Goal: Task Accomplishment & Management: Use online tool/utility

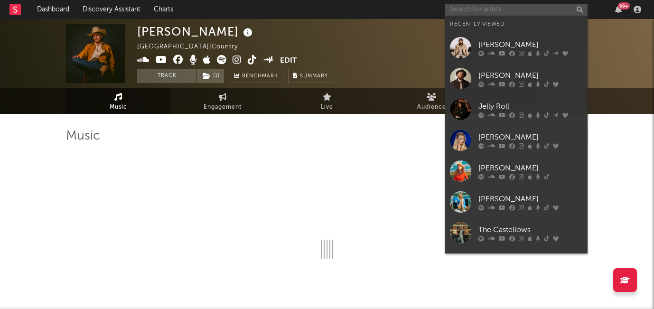
click at [518, 6] on input "text" at bounding box center [516, 10] width 142 height 12
select select "6m"
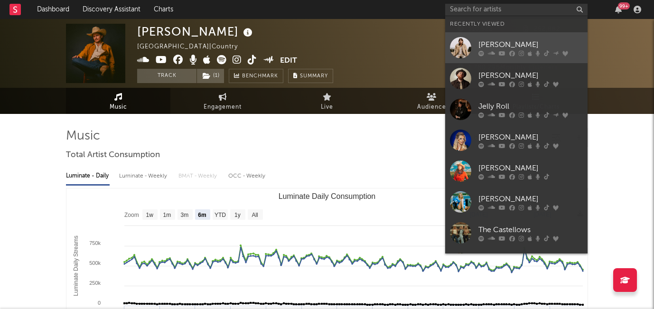
click at [503, 46] on div "[PERSON_NAME]" at bounding box center [531, 44] width 104 height 11
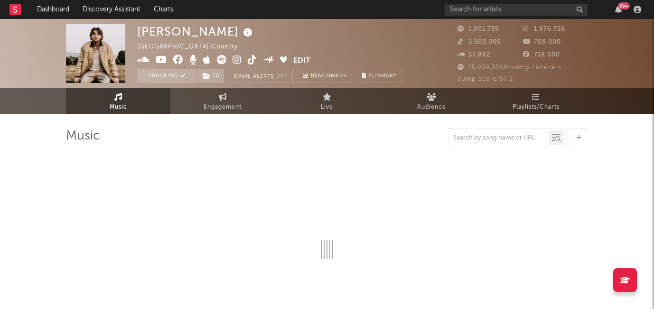
select select "6m"
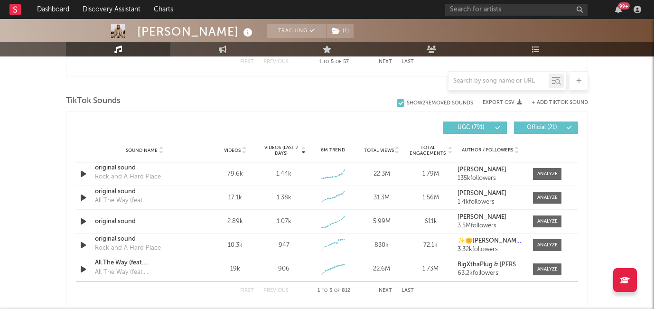
scroll to position [613, 0]
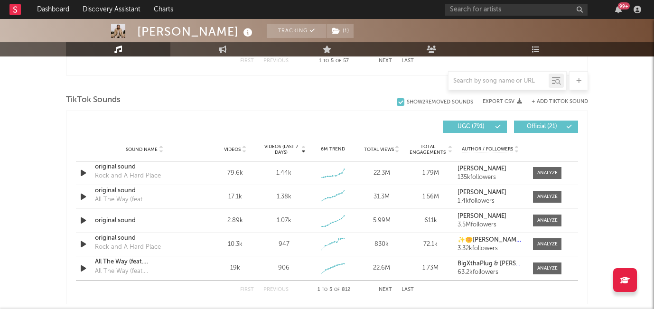
click at [285, 147] on span "Videos (last 7 days)" at bounding box center [281, 149] width 38 height 11
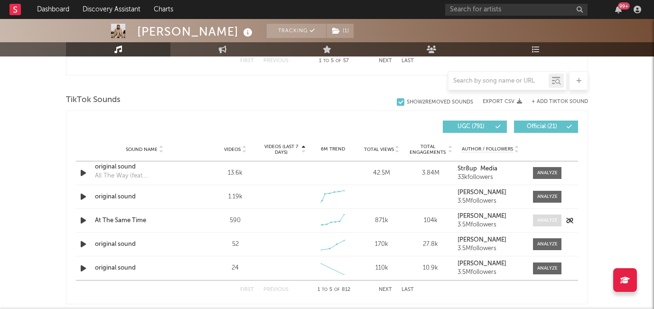
click at [542, 223] on div at bounding box center [548, 220] width 20 height 7
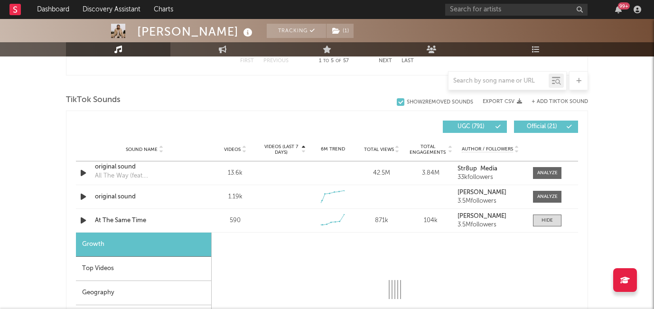
select select "1w"
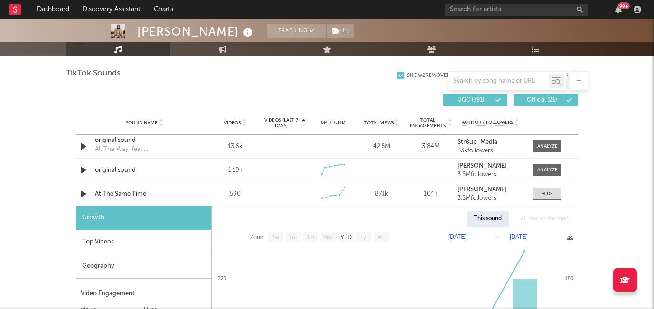
scroll to position [640, 0]
click at [549, 192] on div at bounding box center [547, 193] width 11 height 7
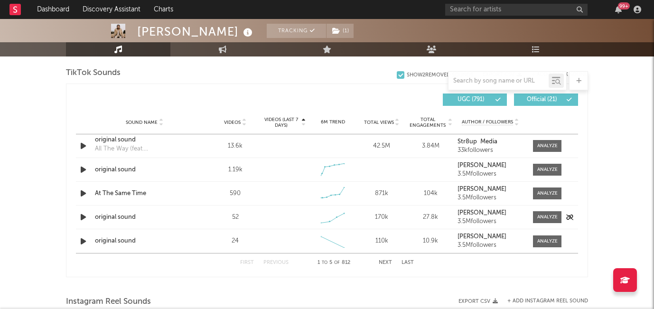
click at [133, 216] on div "original sound" at bounding box center [144, 217] width 99 height 9
click at [115, 242] on div "original sound" at bounding box center [144, 241] width 99 height 9
click at [384, 261] on button "Next" at bounding box center [385, 262] width 13 height 5
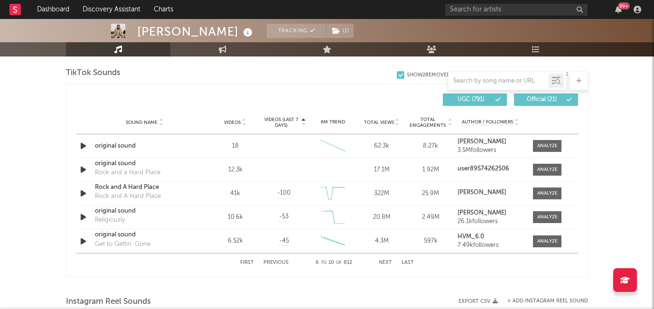
click at [384, 262] on button "Next" at bounding box center [385, 262] width 13 height 5
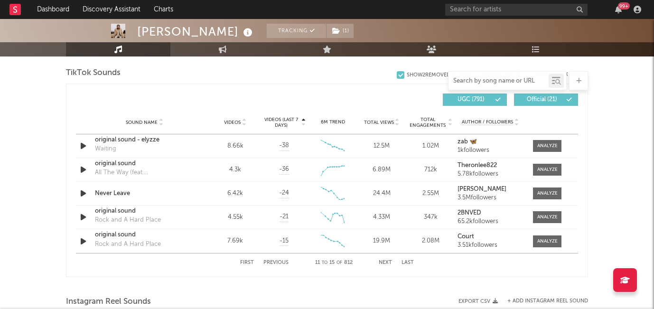
click at [490, 79] on input "text" at bounding box center [499, 81] width 100 height 8
paste input "[URL][DOMAIN_NAME]"
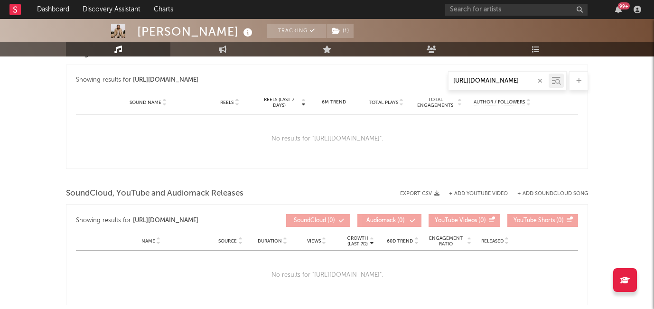
type input "[URL][DOMAIN_NAME]"
click at [539, 81] on icon "button" at bounding box center [540, 81] width 5 height 6
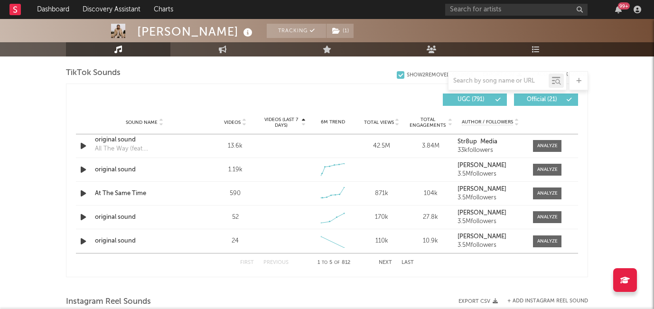
scroll to position [800, 0]
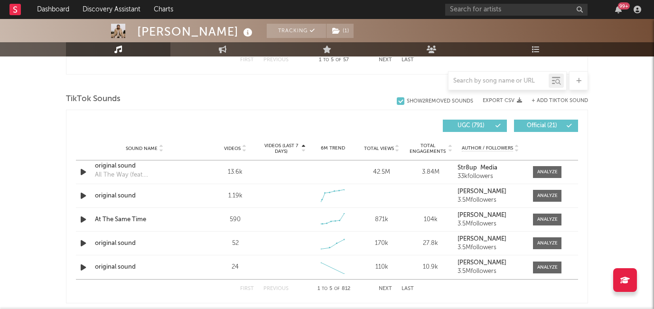
scroll to position [609, 0]
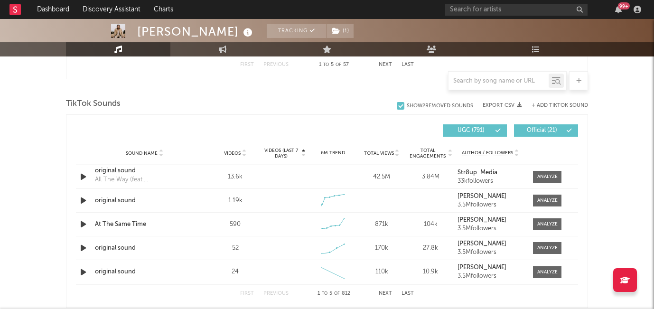
click at [554, 105] on button "+ Add TikTok Sound" at bounding box center [560, 105] width 57 height 5
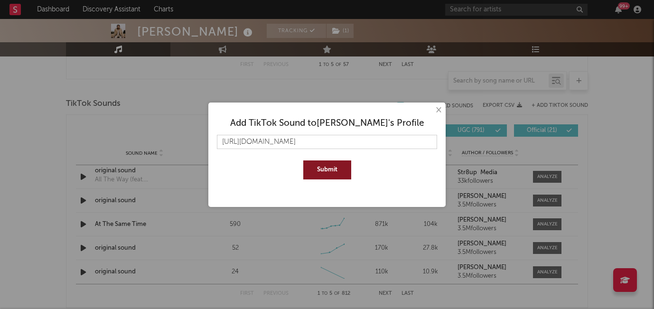
scroll to position [0, 147]
type input "[URL][DOMAIN_NAME]"
click at [323, 165] on button "Submit" at bounding box center [327, 170] width 48 height 19
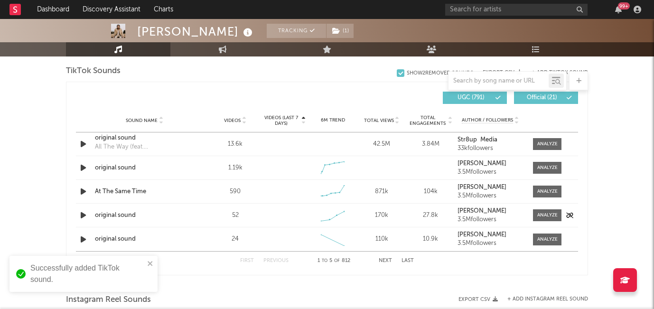
scroll to position [643, 0]
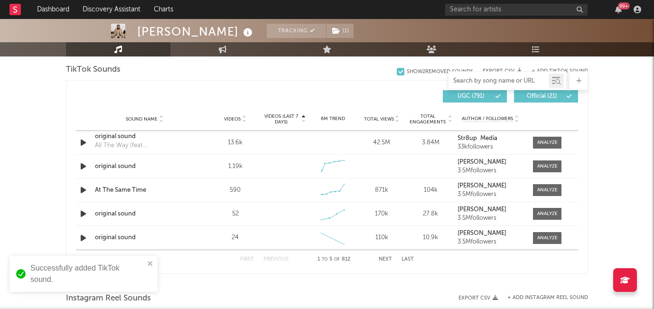
click at [471, 80] on input "text" at bounding box center [499, 81] width 100 height 8
paste input "[URL][DOMAIN_NAME]"
type input "[URL][DOMAIN_NAME]"
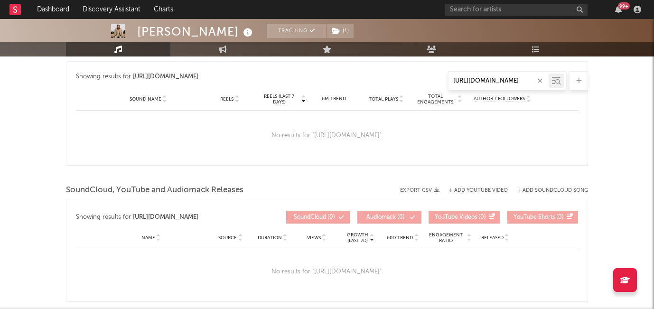
scroll to position [0, 236]
click at [540, 81] on icon "button" at bounding box center [540, 81] width 5 height 6
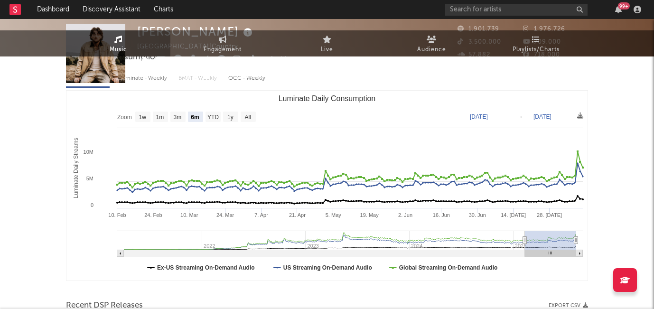
scroll to position [0, 0]
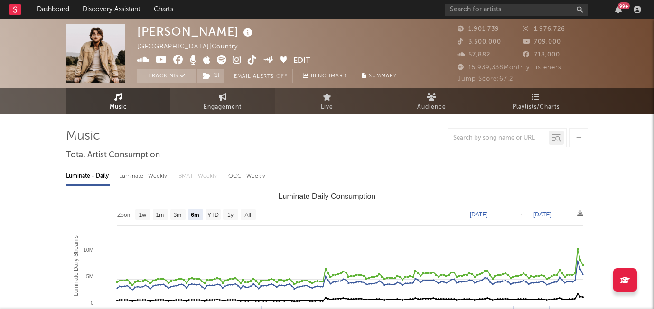
click at [228, 99] on link "Engagement" at bounding box center [222, 101] width 104 height 26
select select "1w"
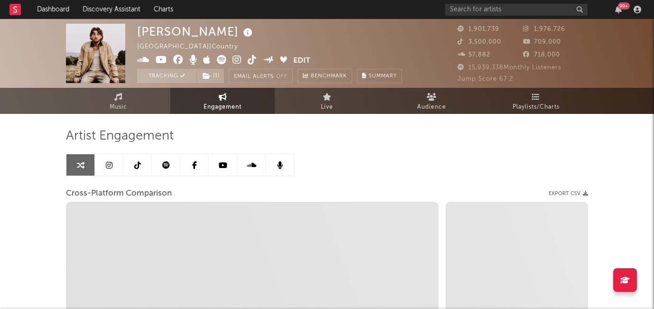
click at [140, 166] on icon at bounding box center [137, 165] width 7 height 8
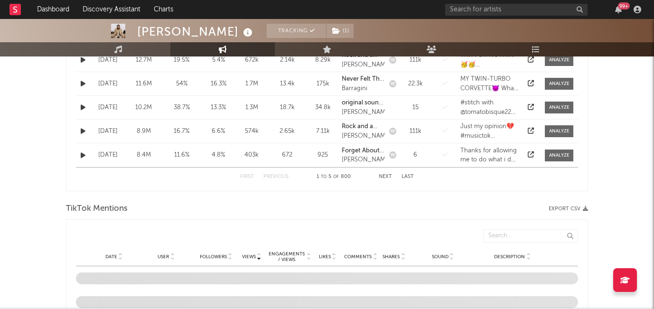
select select "6m"
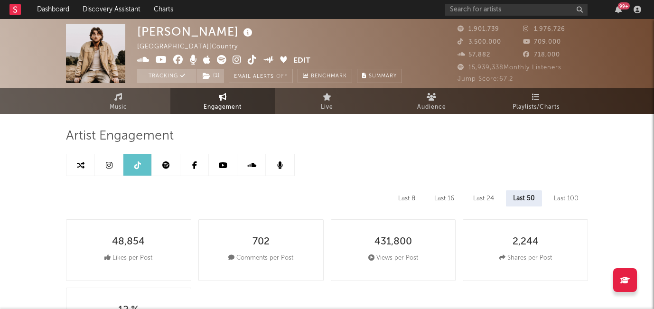
click at [82, 162] on icon at bounding box center [81, 165] width 8 height 8
select select "1m"
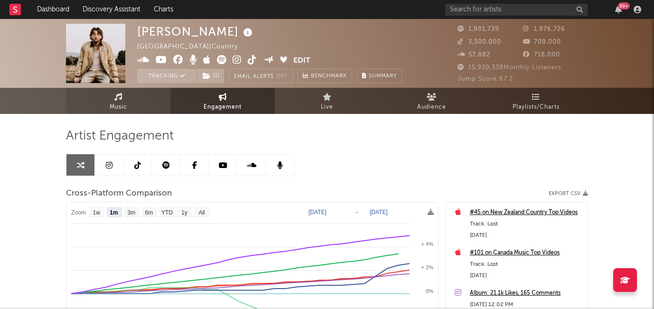
click at [126, 110] on span "Music" at bounding box center [119, 107] width 18 height 11
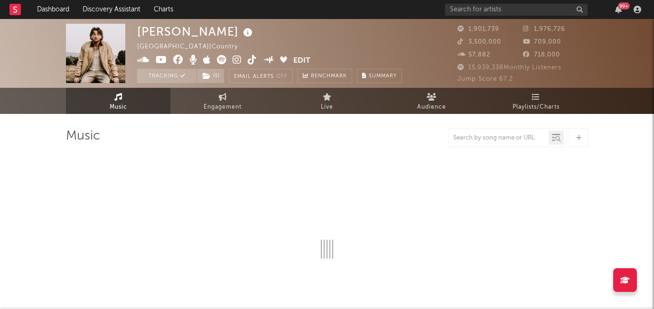
select select "6m"
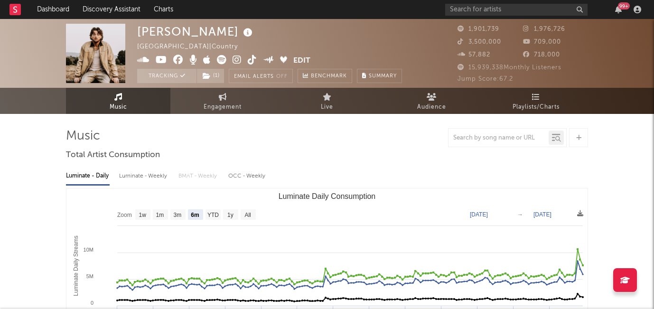
click at [66, 208] on icon "Created with Highcharts 10.3.3 Luminate Daily Streams Luminate Daily Consumptio…" at bounding box center [326, 284] width 521 height 190
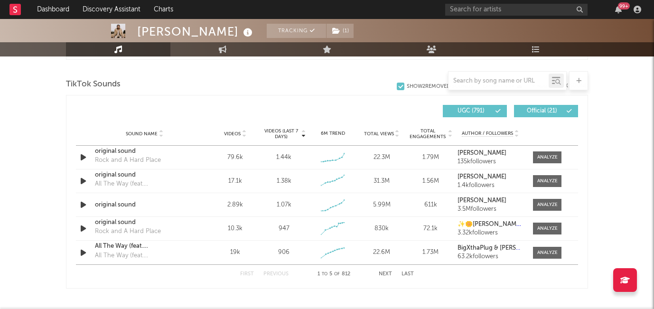
scroll to position [628, 0]
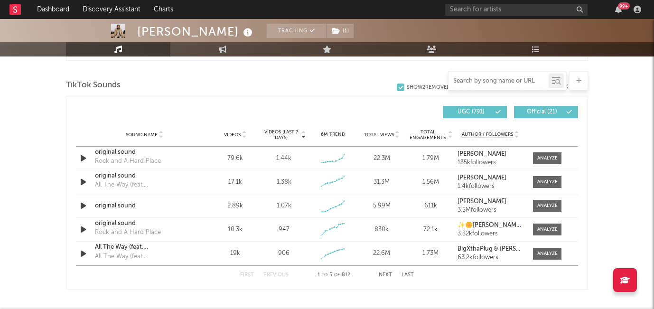
click at [476, 82] on input "text" at bounding box center [499, 81] width 100 height 8
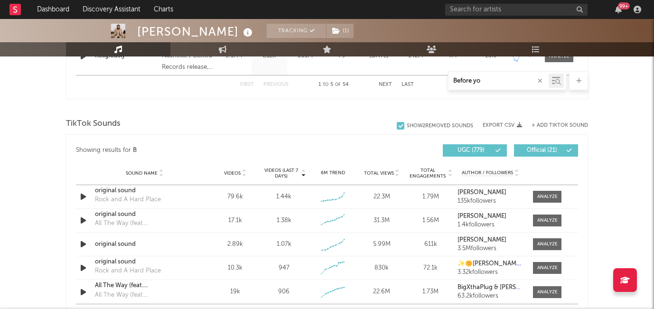
type input "Before you"
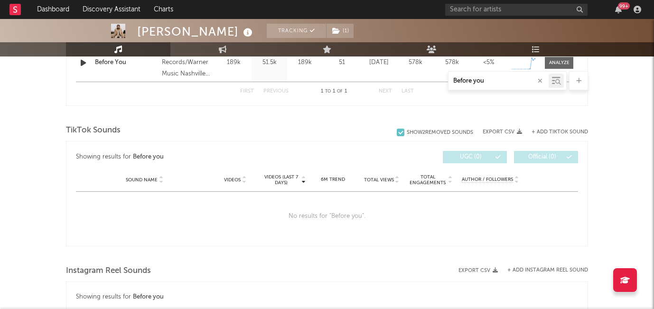
scroll to position [433, 0]
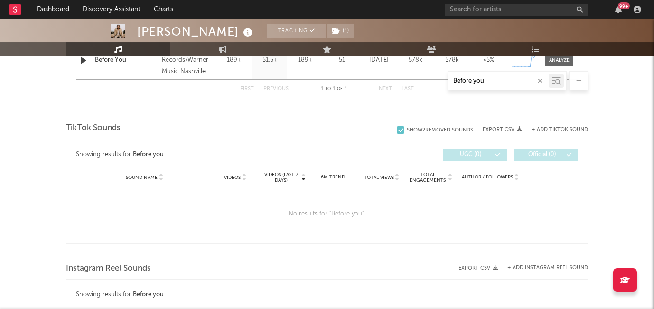
drag, startPoint x: 495, startPoint y: 81, endPoint x: 433, endPoint y: 79, distance: 62.7
click at [433, 79] on div "Before you" at bounding box center [327, 80] width 522 height 19
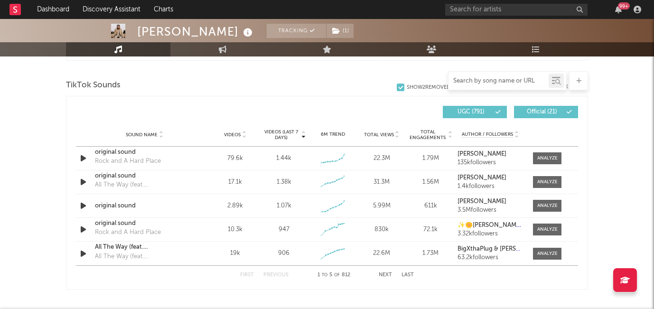
scroll to position [629, 0]
